Goal: Check status

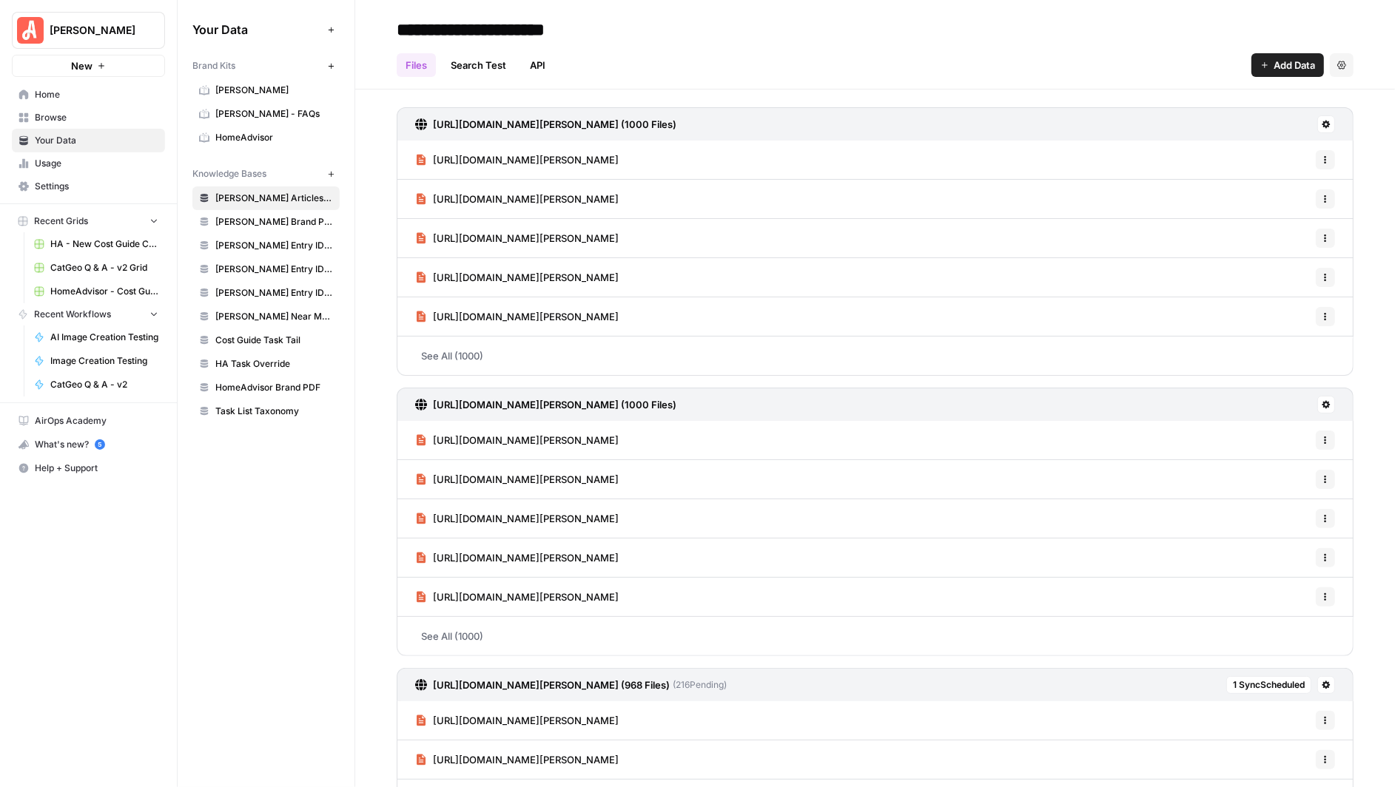
click at [69, 162] on span "Usage" at bounding box center [97, 163] width 124 height 13
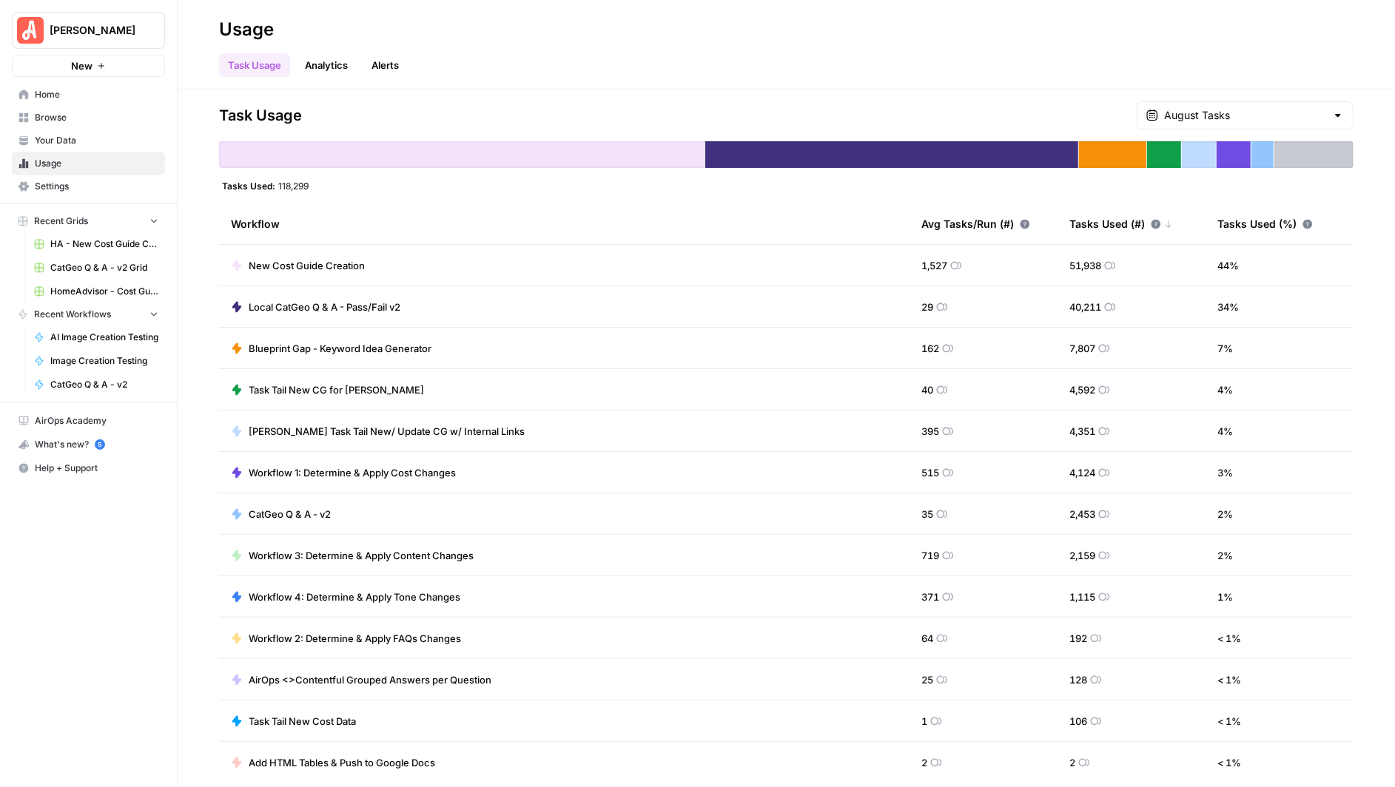
scroll to position [7, 0]
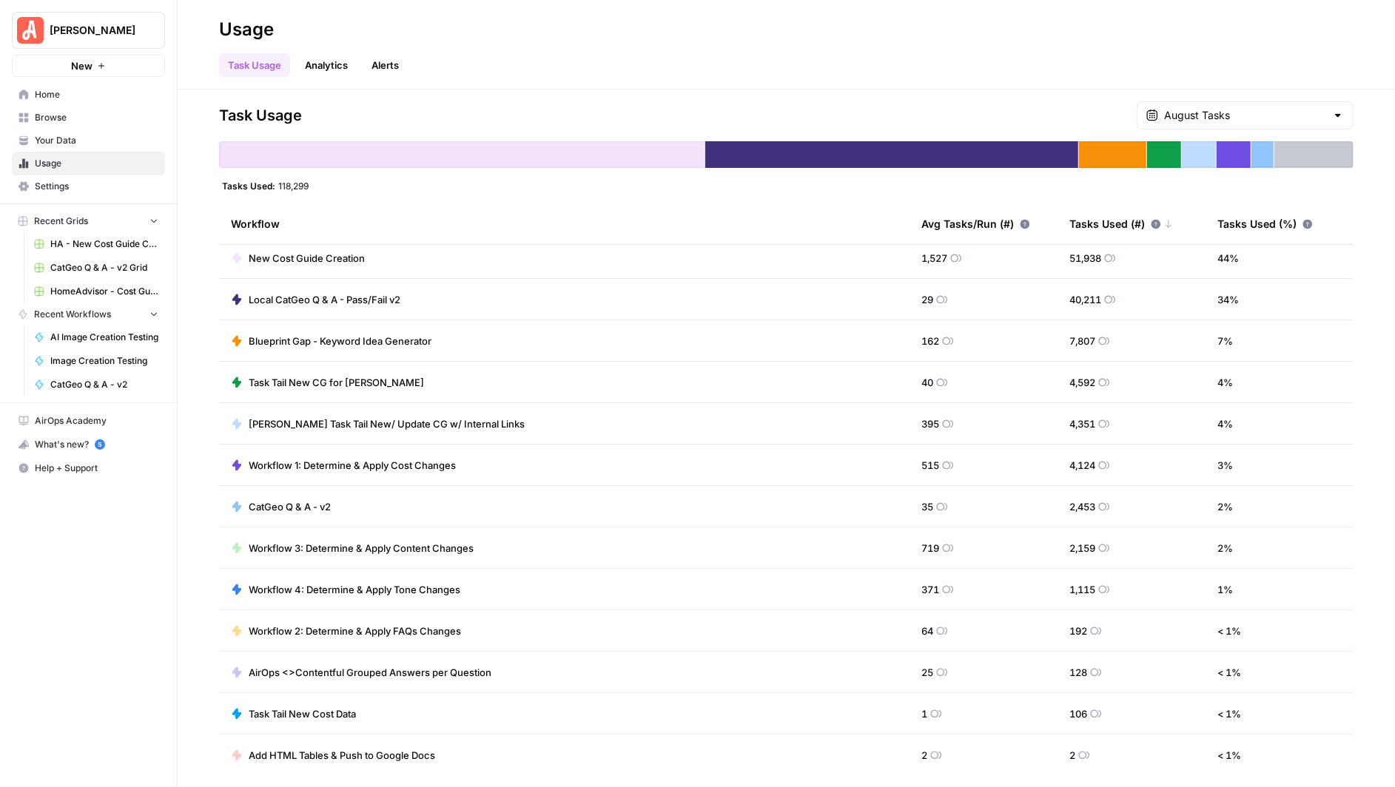
click at [1336, 115] on div at bounding box center [1338, 115] width 12 height 15
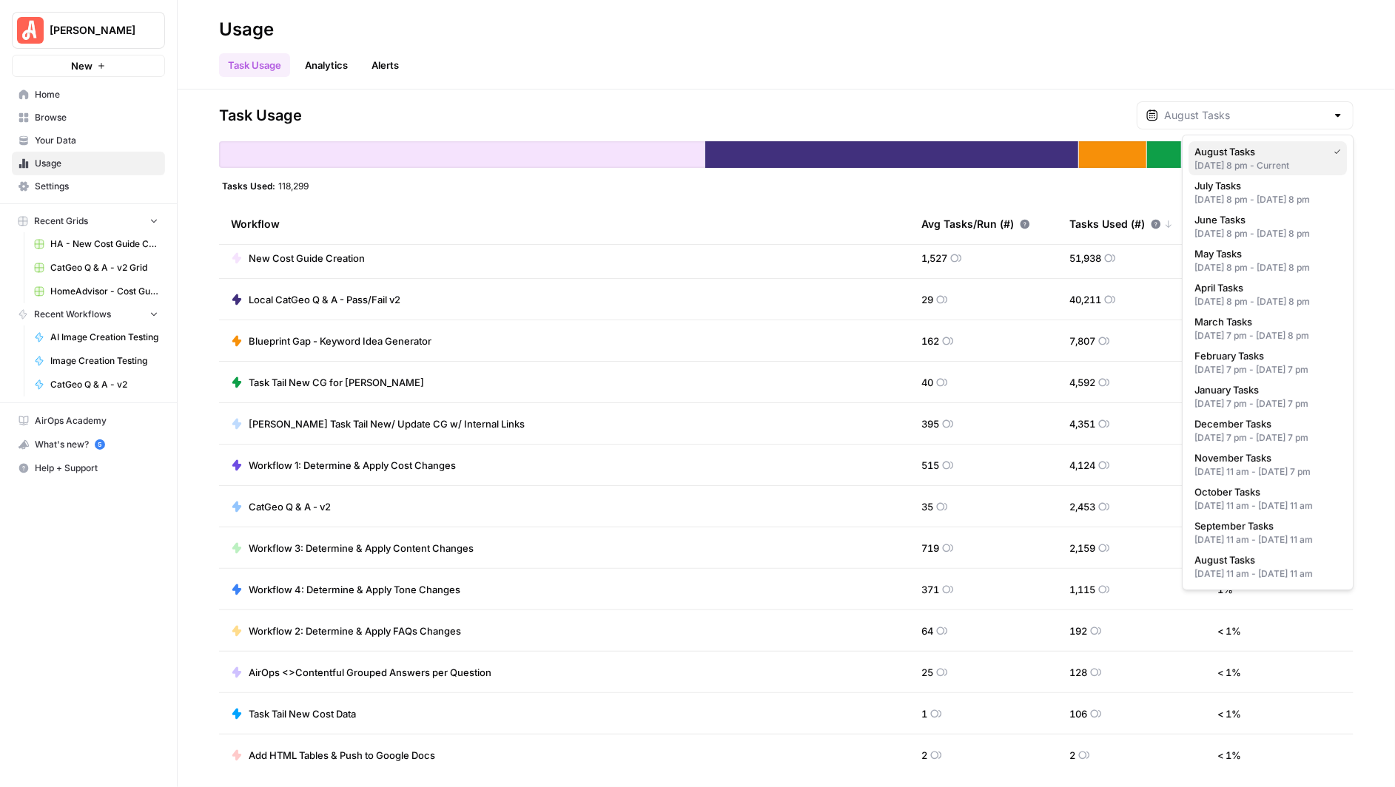
click at [1248, 163] on div "[DATE] 8 pm - Current" at bounding box center [1267, 165] width 147 height 13
type input "August Tasks"
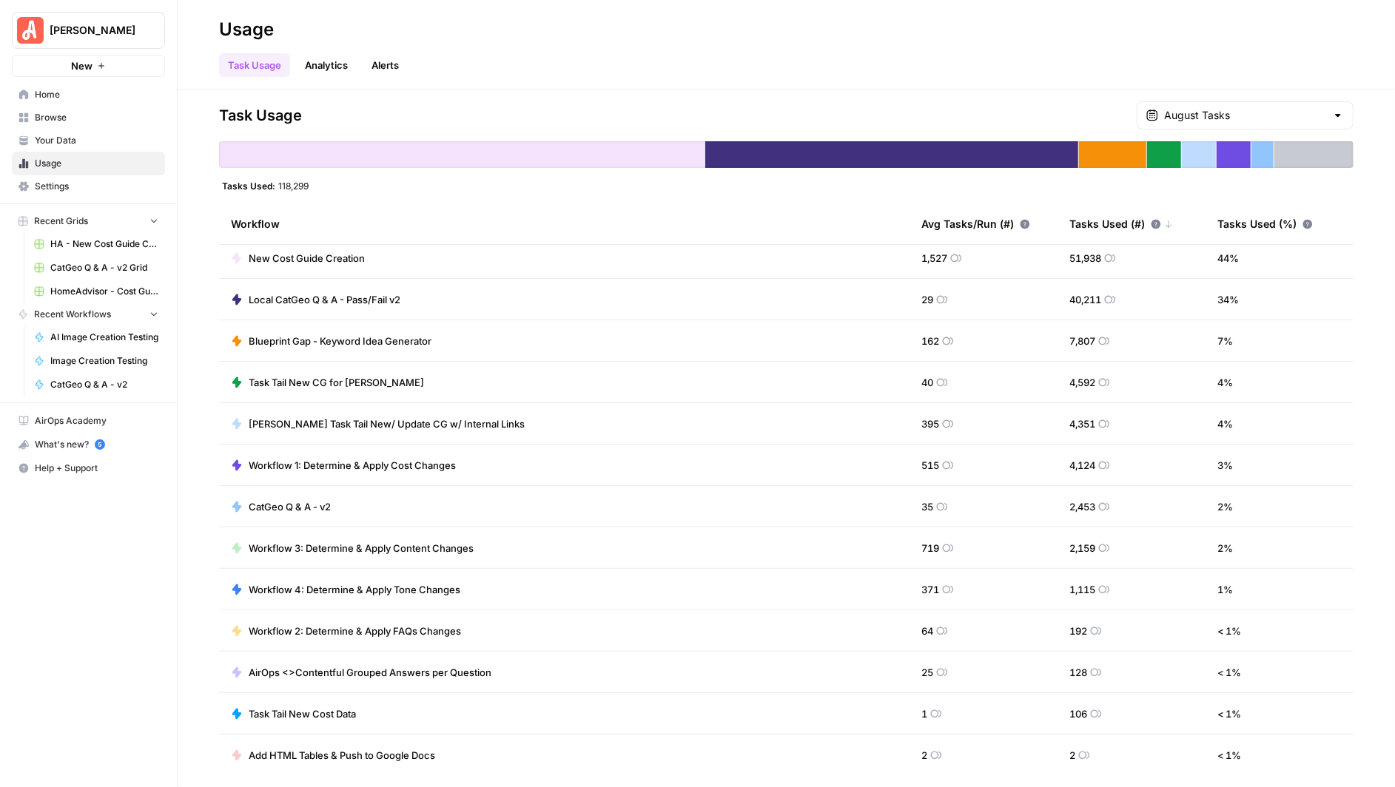
click at [1331, 115] on div "August Tasks" at bounding box center [1245, 115] width 217 height 28
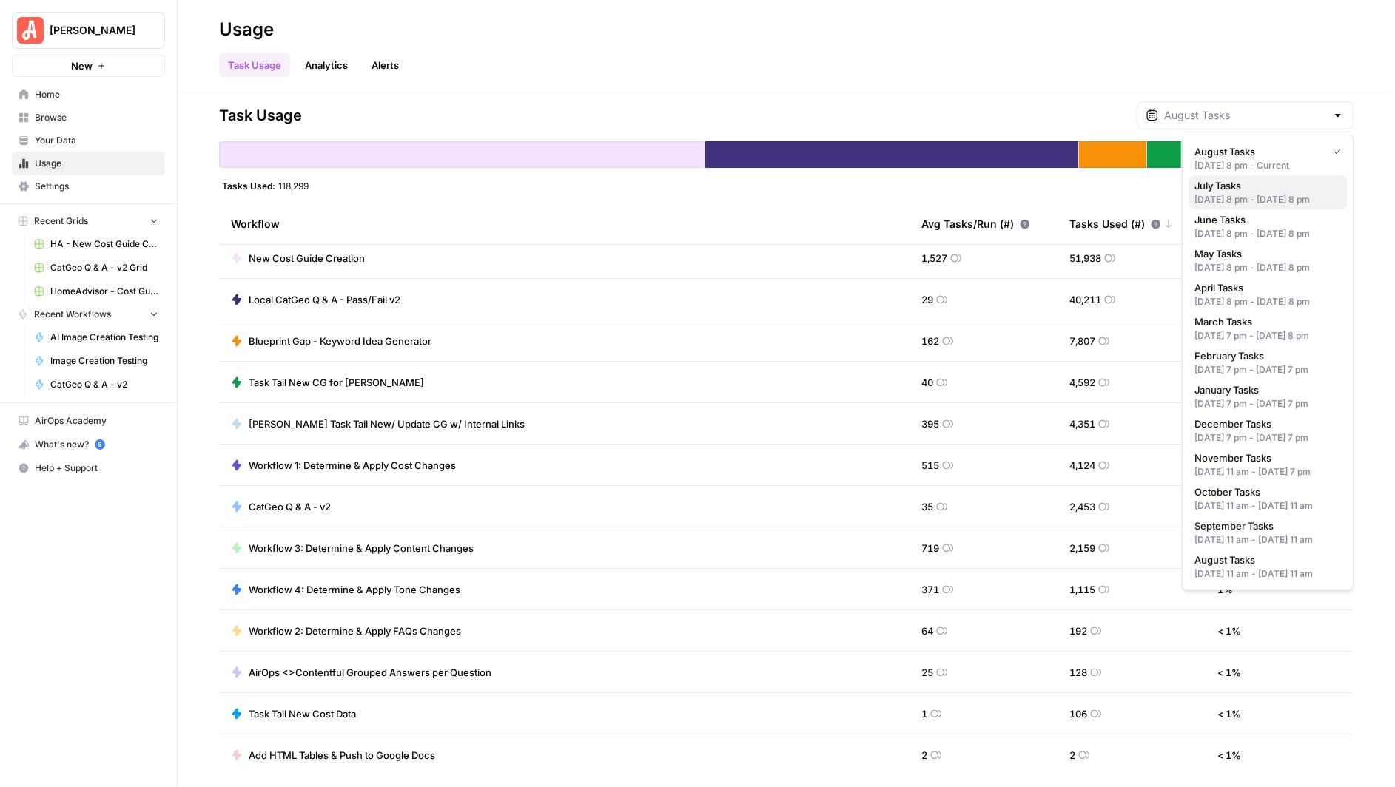
click at [1270, 189] on span "July Tasks" at bounding box center [1264, 185] width 141 height 15
type input "July Tasks"
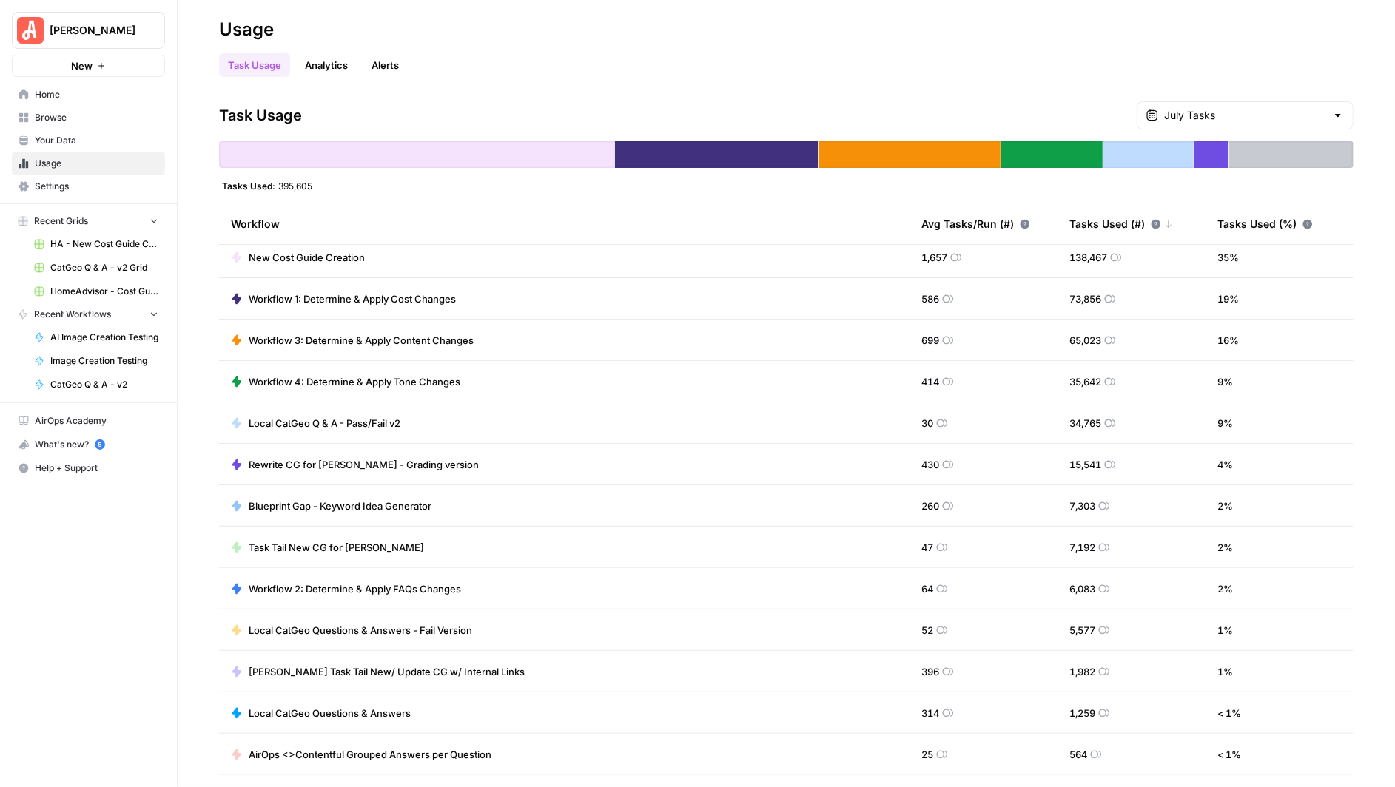
scroll to position [1, 0]
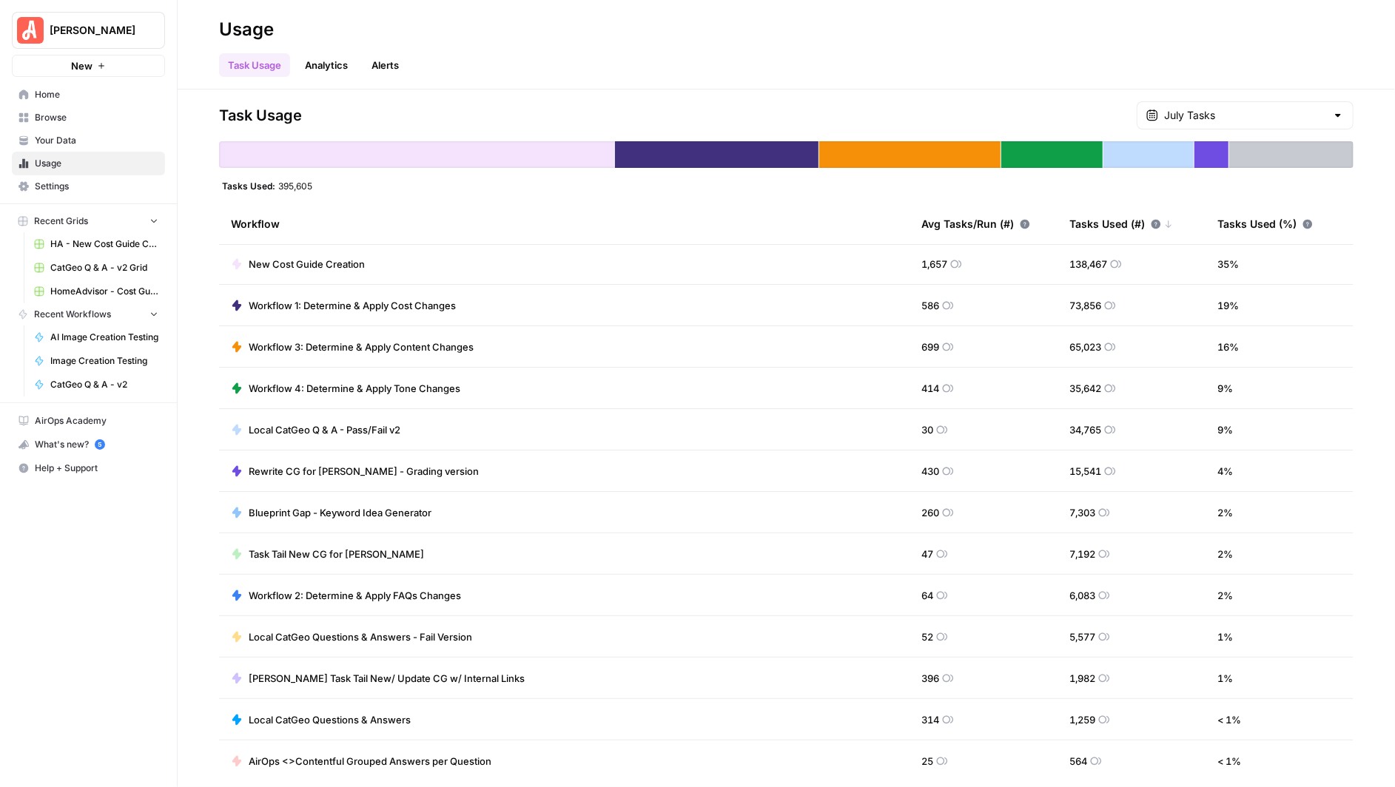
click at [1330, 119] on div "July Tasks" at bounding box center [1245, 115] width 217 height 28
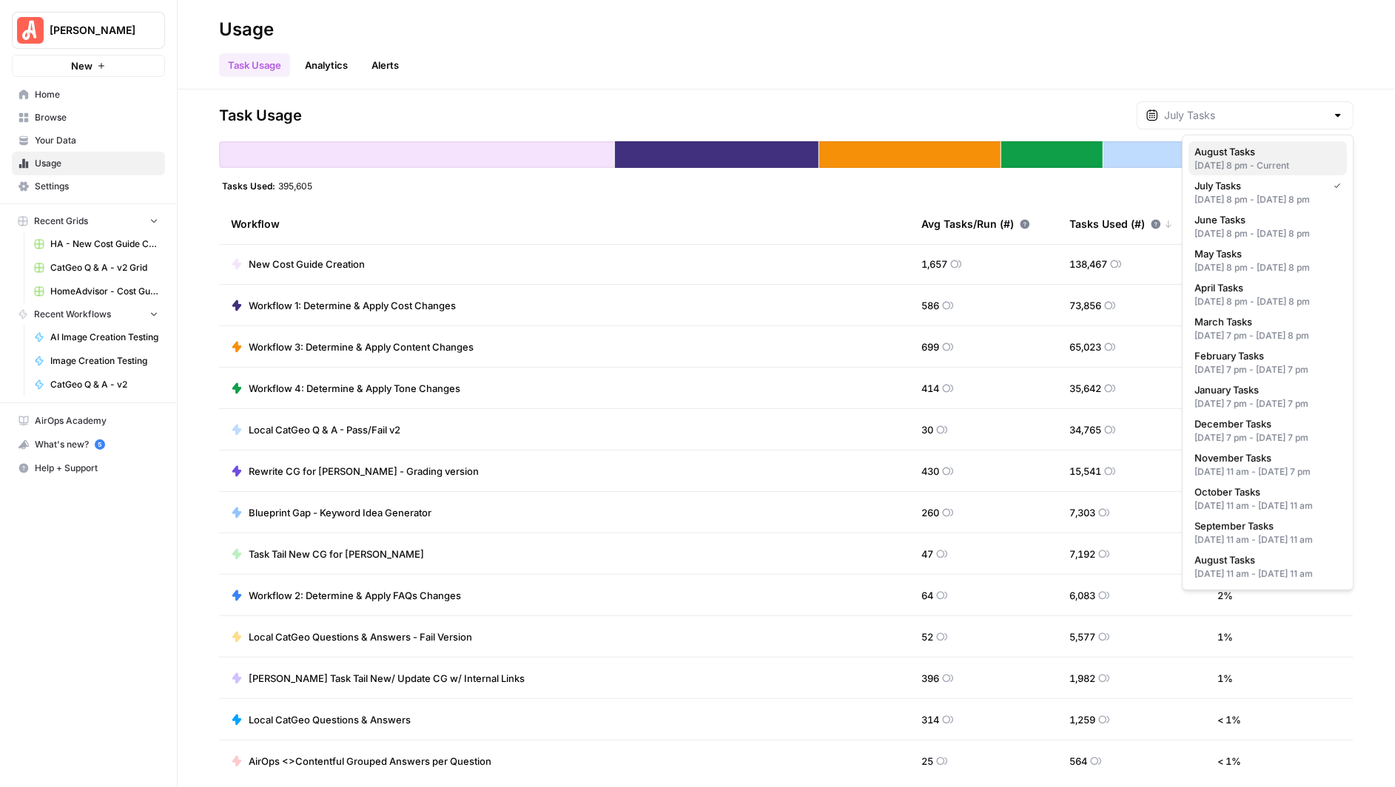
click at [1282, 149] on span "August Tasks" at bounding box center [1264, 151] width 141 height 15
type input "August Tasks"
